Goal: Information Seeking & Learning: Learn about a topic

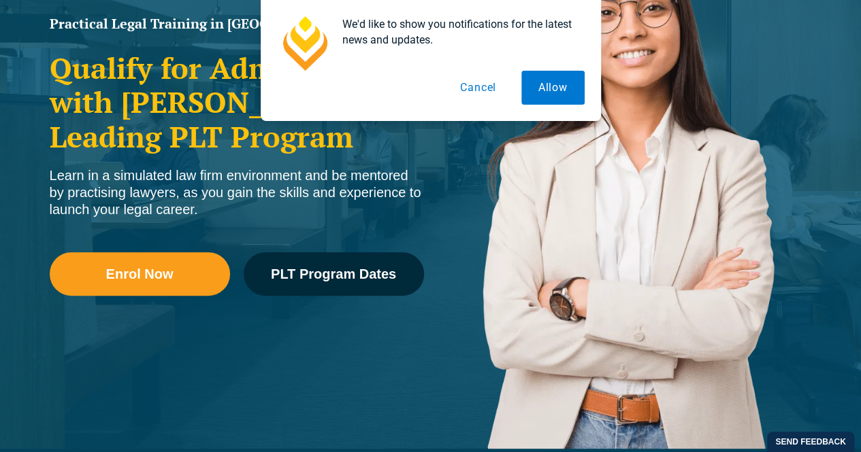
scroll to position [237, 0]
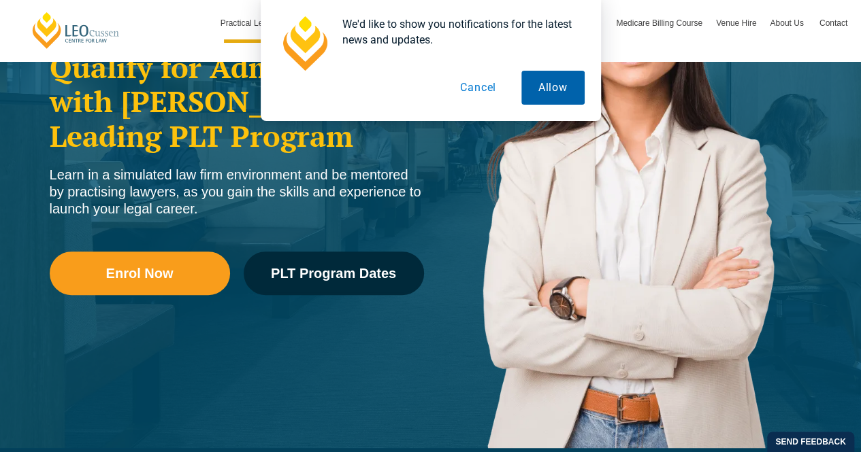
click at [548, 93] on button "Allow" at bounding box center [552, 88] width 63 height 34
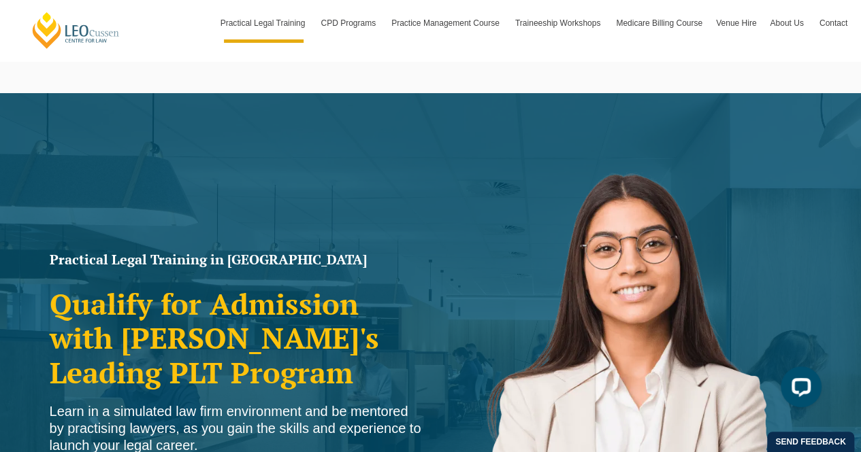
scroll to position [29, 0]
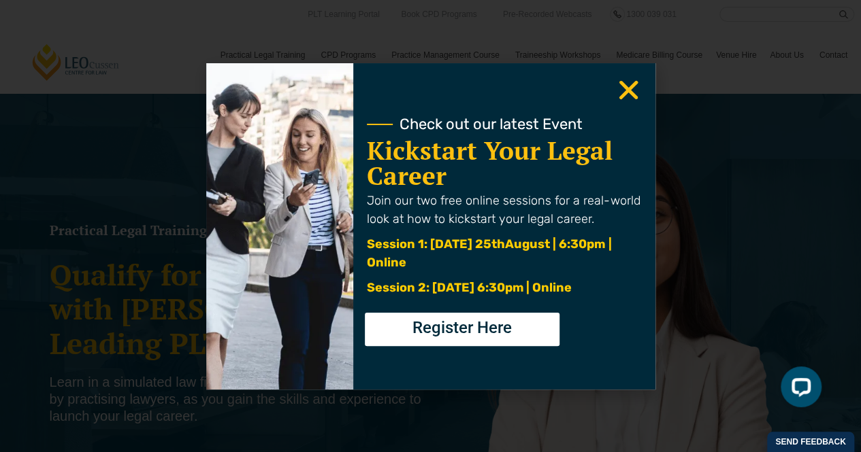
click at [630, 95] on icon "Close" at bounding box center [628, 90] width 27 height 27
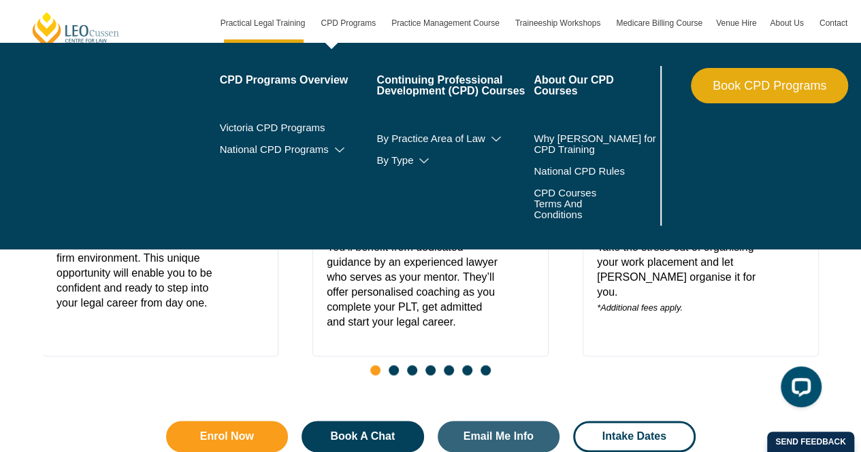
scroll to position [662, 0]
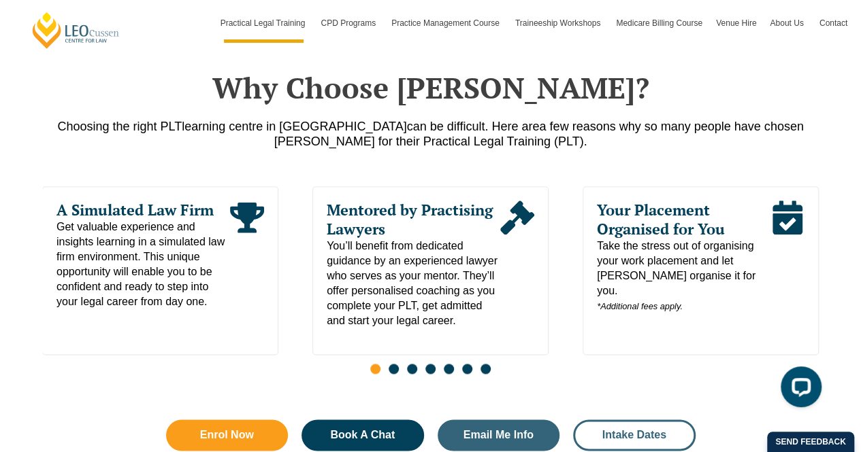
click at [630, 420] on link "Intake Dates" at bounding box center [634, 435] width 122 height 31
